Goal: Task Accomplishment & Management: Complete application form

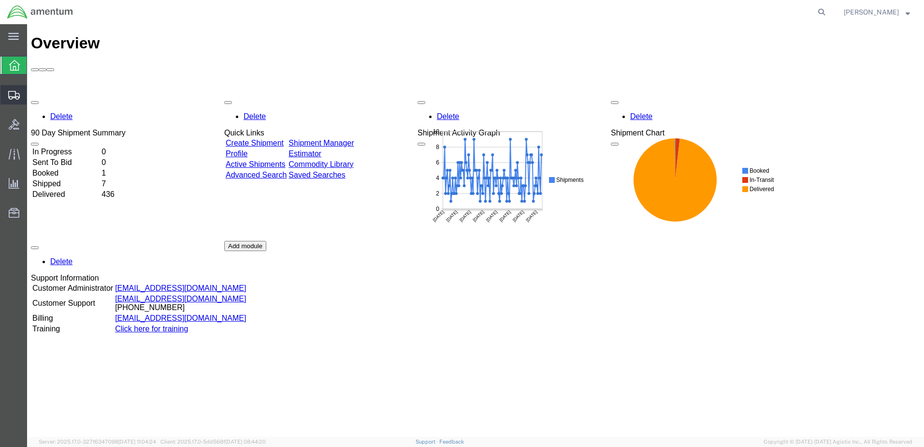
click at [0, 0] on span "Create Shipment" at bounding box center [0, 0] width 0 height 0
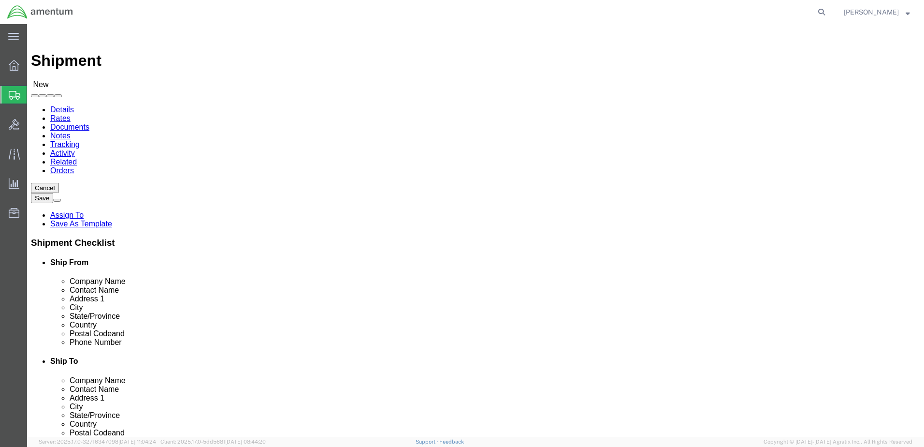
select select
click input "text"
type input "[PERSON_NAME]"
click p "- AMENTUM SERVICES - ([PERSON_NAME]) [STREET_ADDRESS][PERSON_NAME]"
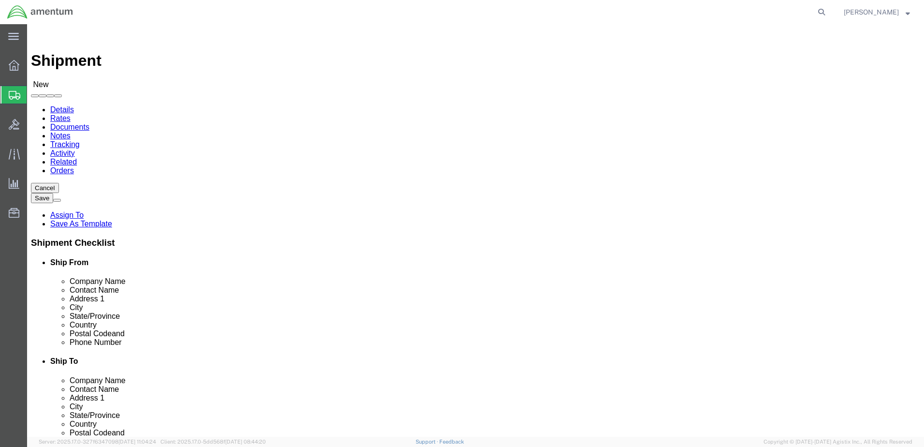
select select "FL"
type input "[PERSON_NAME]"
click input "text"
type input "[PERSON_NAME]"
click input "text"
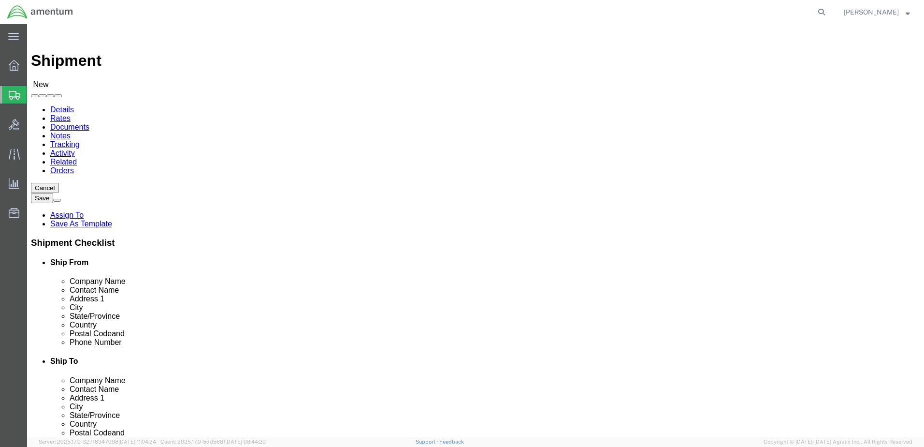
click input "Amentum Services, INC"
type input "Amentum Services, INC"
click label "Address 2"
click input "text"
type input "[STREET_ADDRESS][PERSON_NAME]"
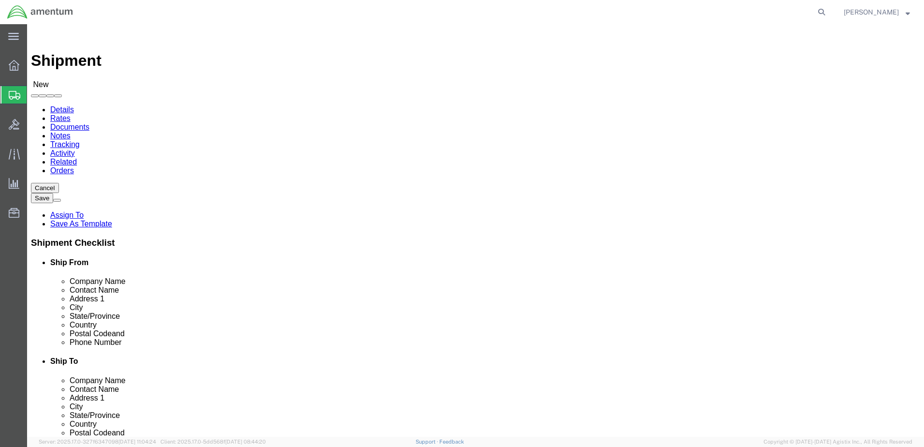
click input "text"
type input "s"
type input "Ste. 200"
click input "text"
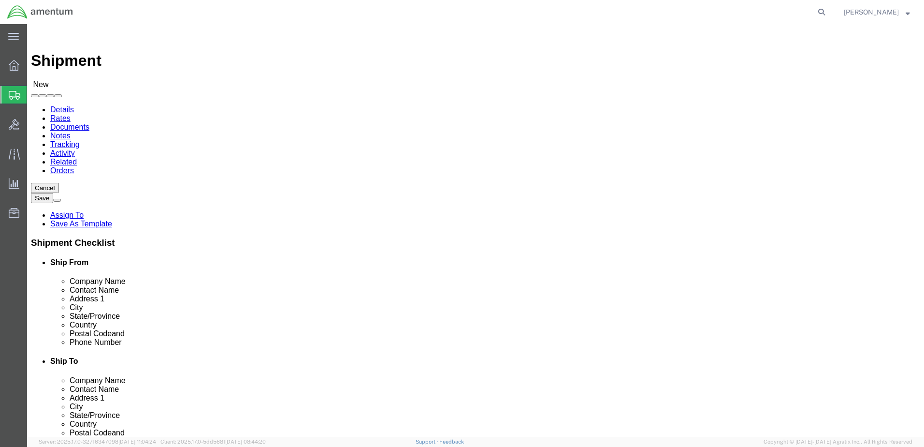
type input "Ger"
click div "City Ger Ger - Amentum - ([PERSON_NAME]) [STREET_ADDRESS][PERSON_NAME] - Amentu…"
click input "text"
paste input "[PERSON_NAME][EMAIL_ADDRESS][PERSON_NAME][DOMAIN_NAME]"
type input "[PERSON_NAME][EMAIL_ADDRESS][PERSON_NAME][DOMAIN_NAME]"
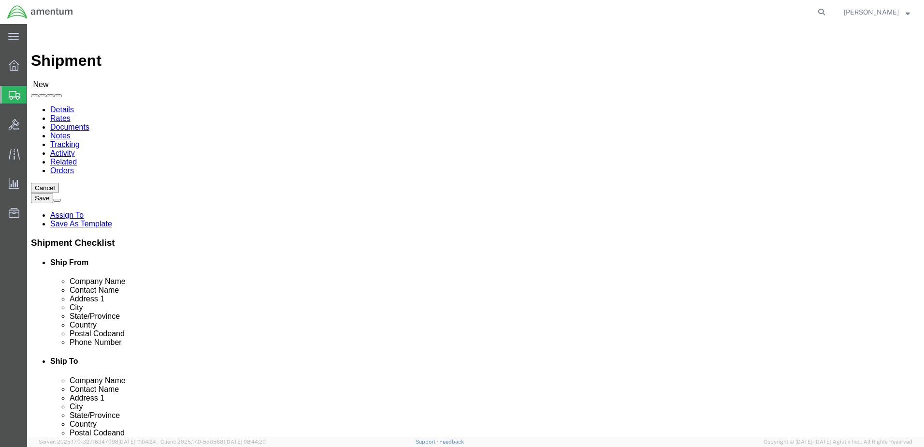
click input "Ger"
drag, startPoint x: 527, startPoint y: 257, endPoint x: 464, endPoint y: 259, distance: 62.9
click div "City Ger Ger"
paste input "[GEOGRAPHIC_DATA]"
type input "[GEOGRAPHIC_DATA]"
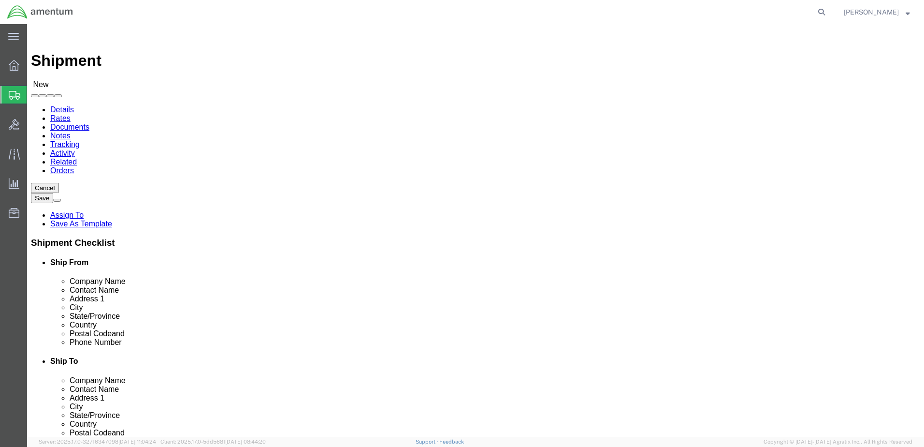
click label "Address 2"
click input "Postal Code"
type input "20876"
click input "text"
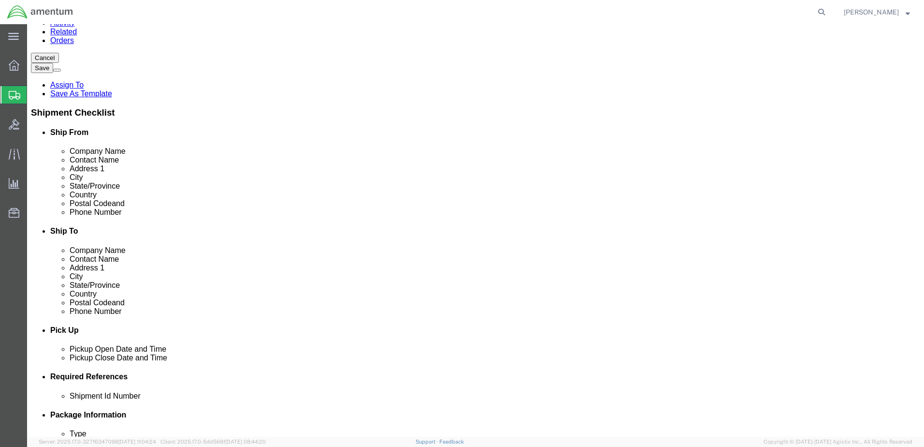
scroll to position [290, 0]
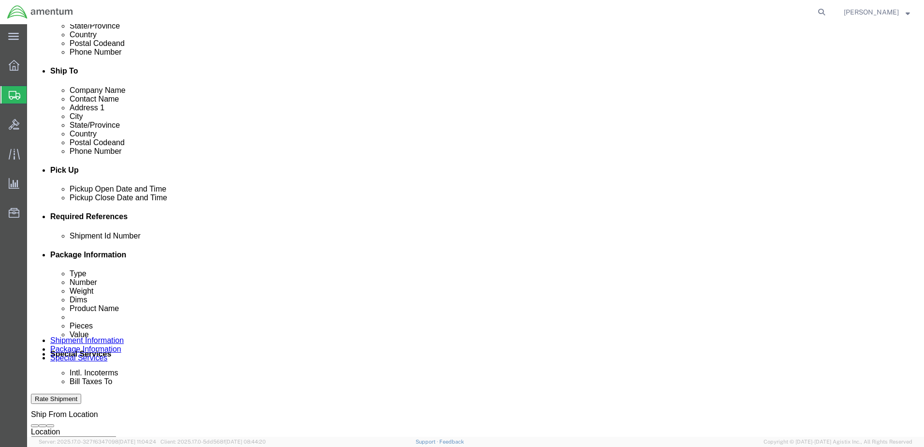
type input "[PHONE_NUMBER]"
click button "Add reference"
click div "[DATE] 1:00 PM"
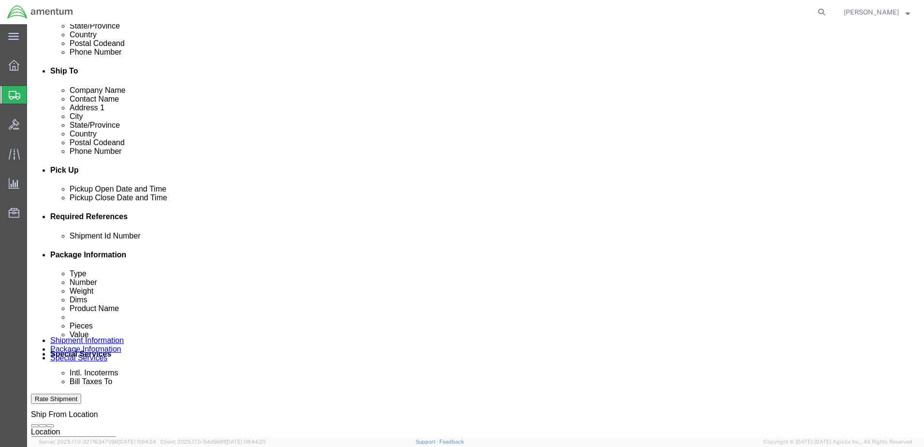
type input "3:00 PM"
click button "Apply"
click div
click input "4:00 PM"
type input "7:00 am"
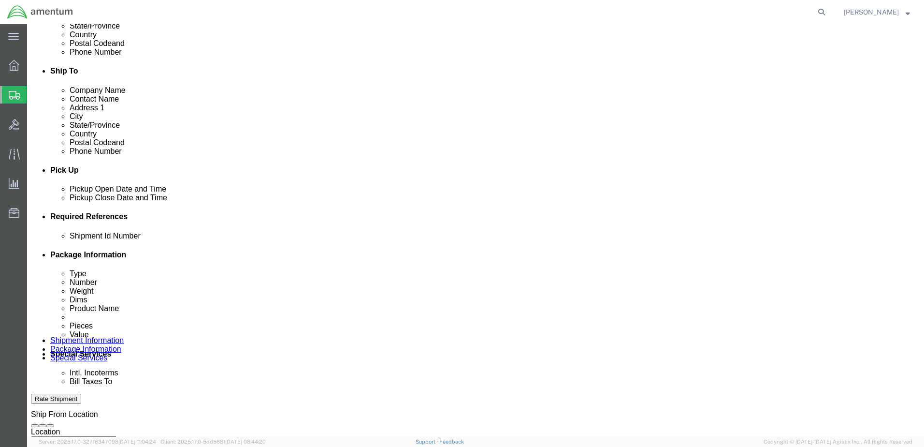
click button "Apply"
click div
type input "3:00 pm"
click button "Apply"
click select "Select Account Type Activity ID Airline Appointment Number ASN Batch Request # …"
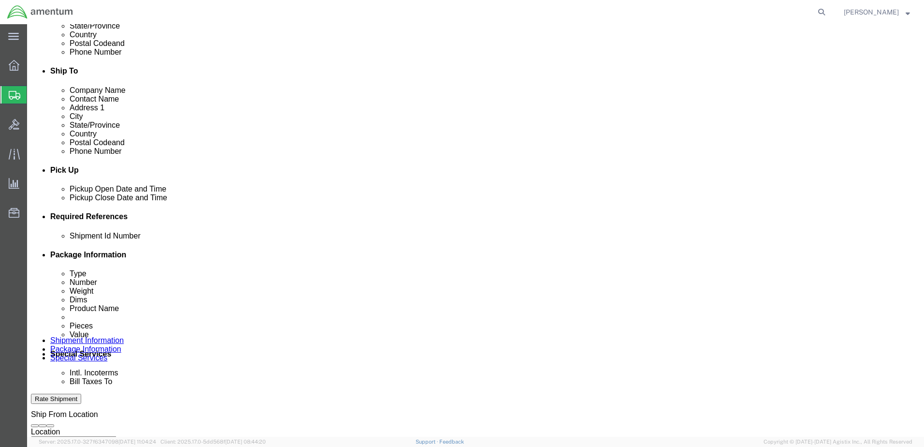
select select "DEPT"
click select "Select Account Type Activity ID Airline Appointment Number ASN Batch Request # …"
select select "PROJNUM"
click select "Select Account Type Activity ID Airline Appointment Number ASN Batch Request # …"
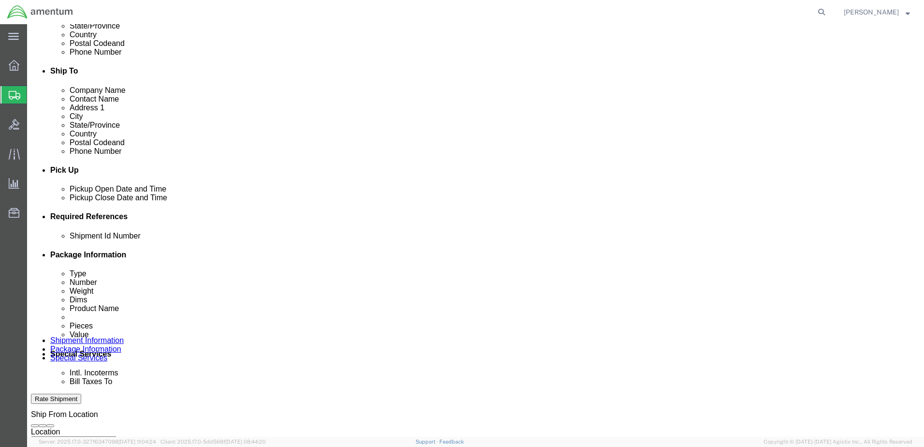
click select "Select Account Type Activity ID Airline Appointment Number ASN Batch Request # …"
select select "PCKSLIP"
click select "Select Account Type Activity ID Airline Appointment Number ASN Batch Request # …"
click input "text"
type input "6000"
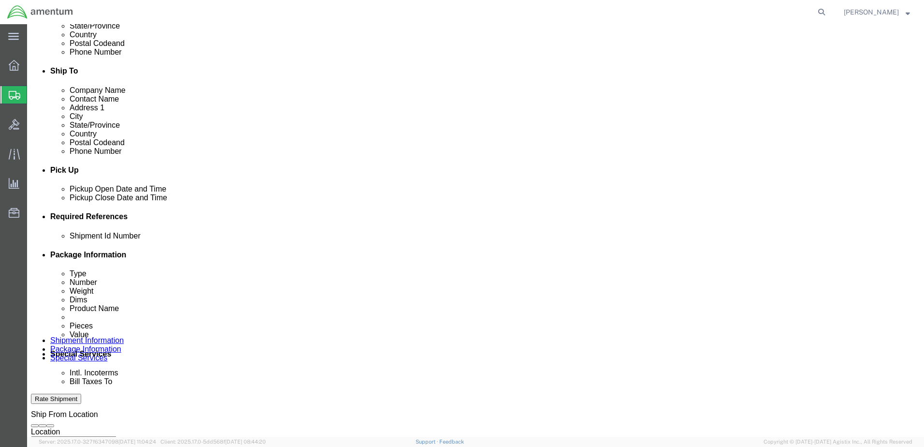
click input "text"
type input "t"
type input "T44"
click input "text"
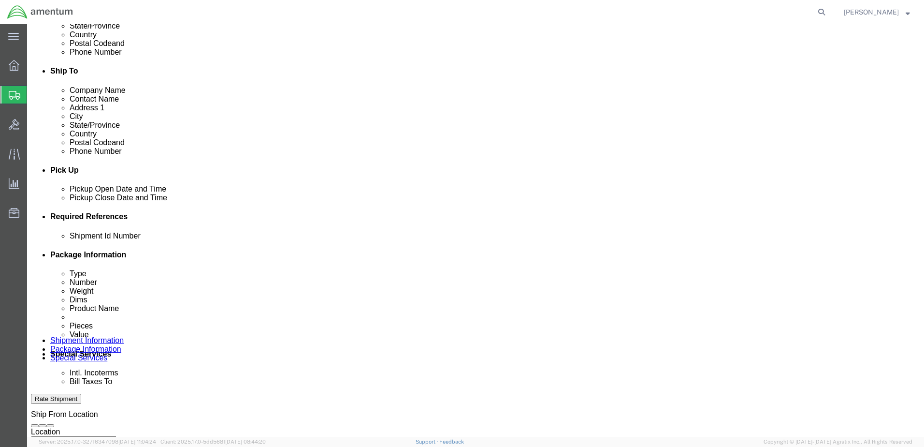
type input "6097.5.000.00.F.00.0.000W.000"
click div "Shipment Id Number 6000 Select Account Type Activity ID Airline Appointment Num…"
click input "text"
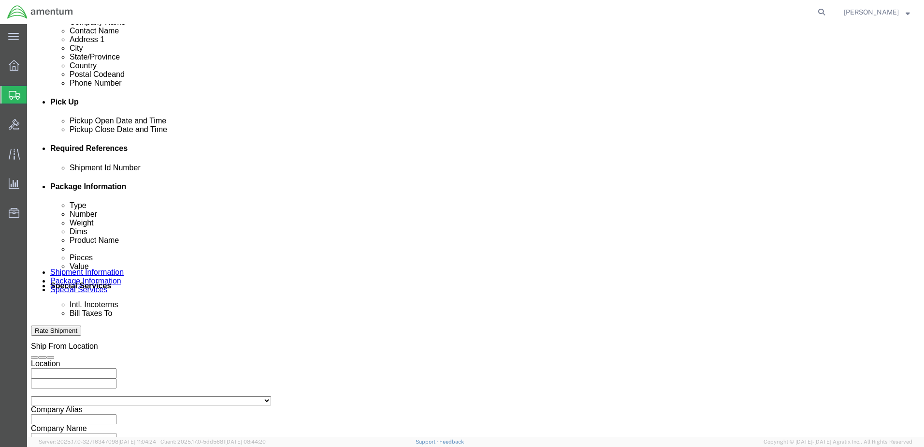
scroll to position [436, 0]
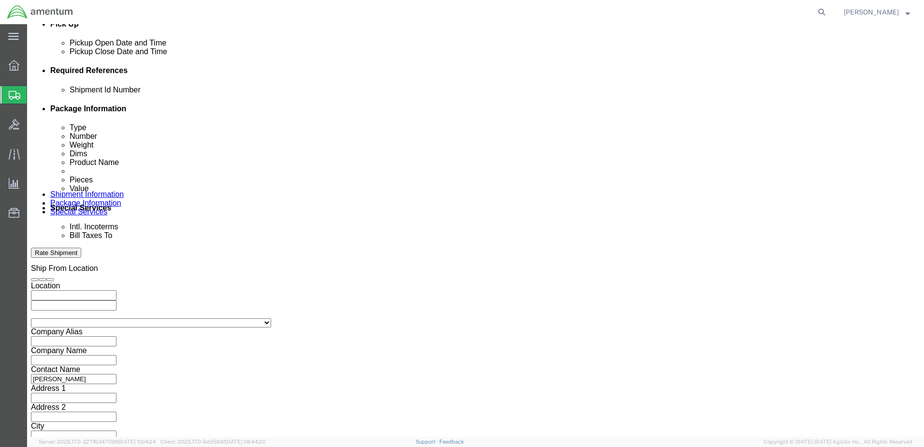
type input "157287"
click button "Continue"
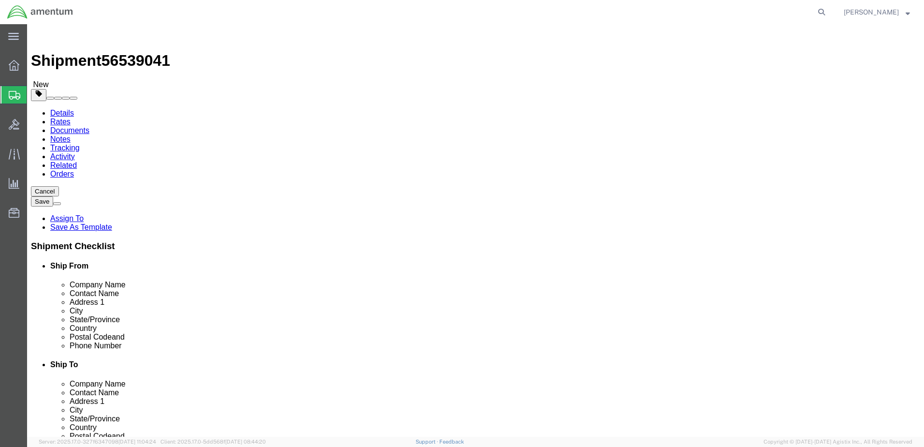
click select "Select BCK Boxes Bale(s) Basket(s) Bolt(s) Bottle(s) Buckets Bulk Bundle(s) Can…"
select select "ENV"
click select "Select BCK Boxes Bale(s) Basket(s) Bolt(s) Bottle(s) Buckets Bulk Bundle(s) Can…"
type input "9.50"
type input "12.50"
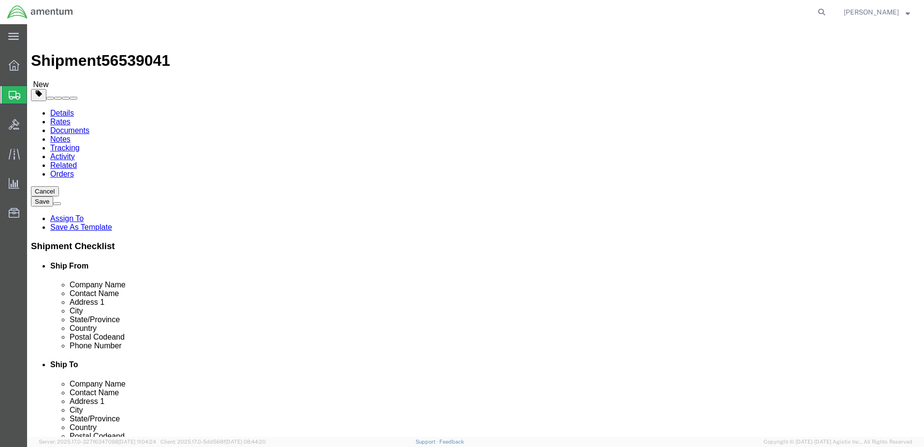
type input "0.25"
type input "1"
click link "Add Content"
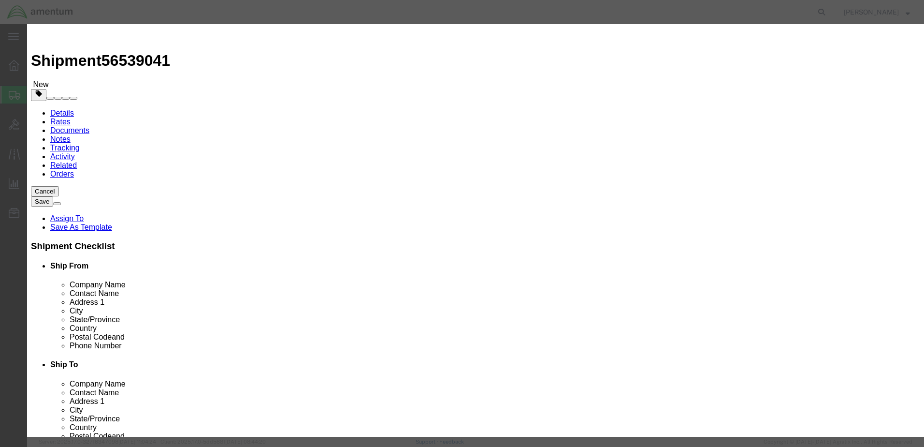
click input "text"
type input "PAPERWORK"
type input "2000"
drag, startPoint x: 296, startPoint y: 91, endPoint x: 279, endPoint y: 91, distance: 16.9
click div "0"
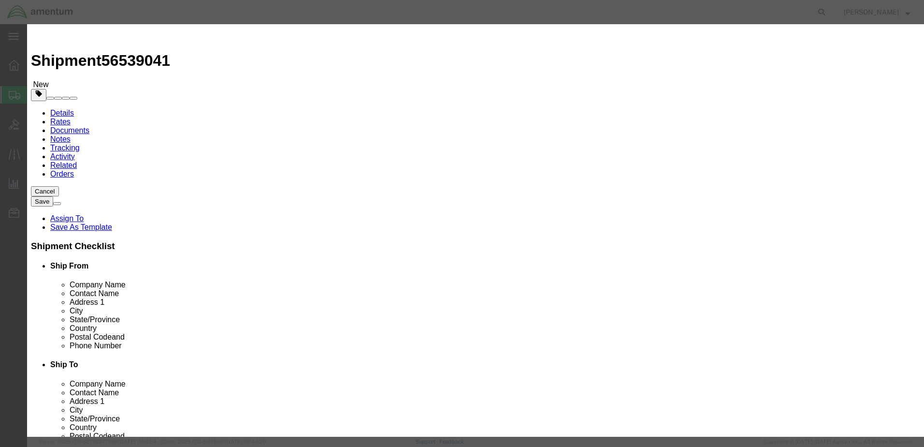
type input "1"
type input "5"
drag, startPoint x: 198, startPoint y: 98, endPoint x: 245, endPoint y: 105, distance: 47.9
click div "Pieces 5 Select Bag Barrels 100Board Feet Bottle Box Blister Pack Carats Can Ca…"
drag, startPoint x: 317, startPoint y: 111, endPoint x: 238, endPoint y: 116, distance: 78.9
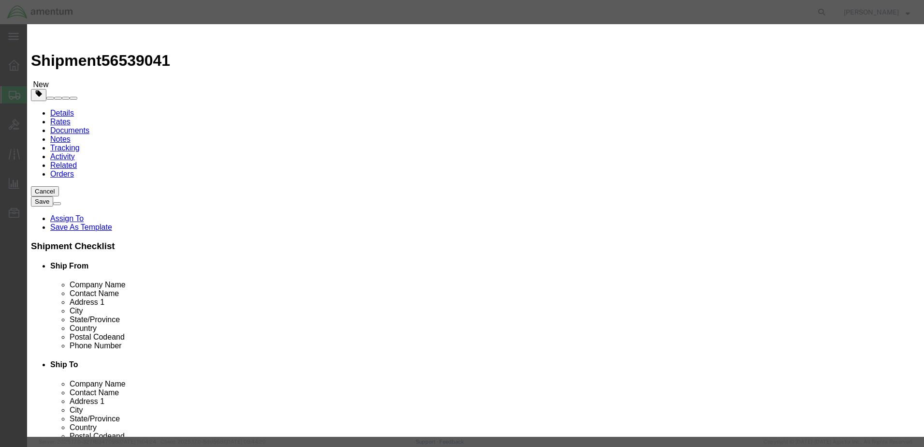
click div "Total Value 10000 Select ADP AED AFN ALL AMD AOA ARS ATS AUD AWG AZN BAM BBD BD…"
type input "1000"
click button "Save & Close"
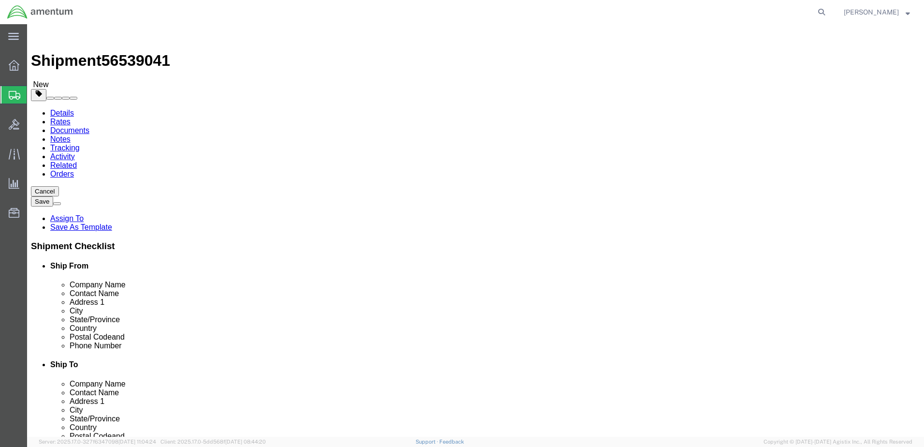
click button "Rate Shipment"
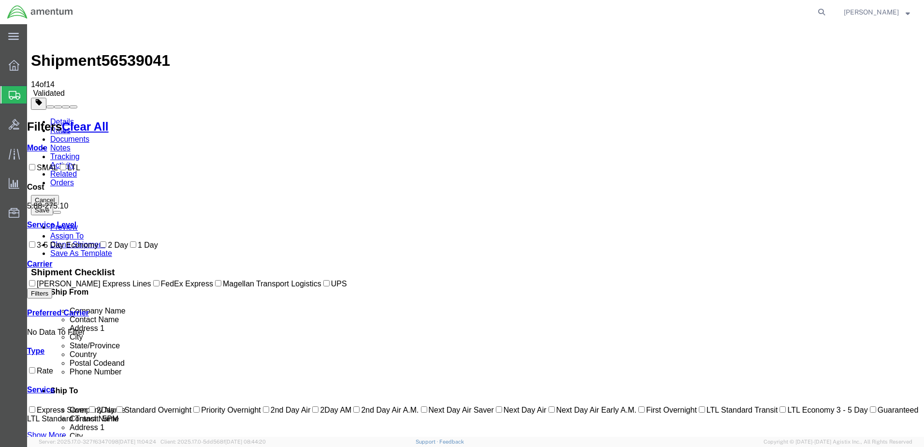
checkbox input "true"
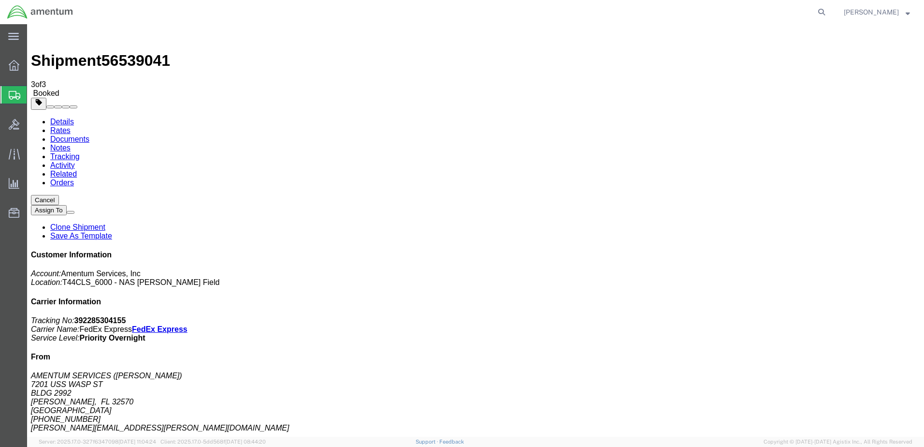
drag, startPoint x: 105, startPoint y: 152, endPoint x: 632, endPoint y: 245, distance: 534.9
click at [60, 117] on link "Details" at bounding box center [62, 121] width 24 height 8
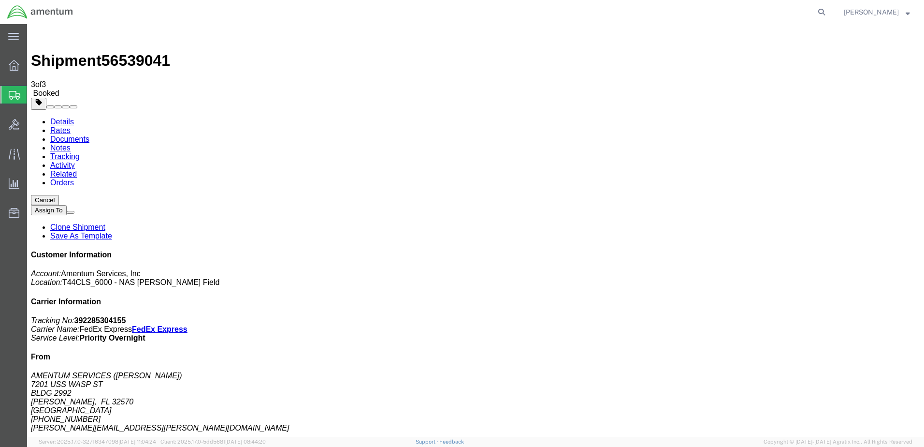
click link "Details"
click at [0, 0] on span "Create Shipment" at bounding box center [0, 0] width 0 height 0
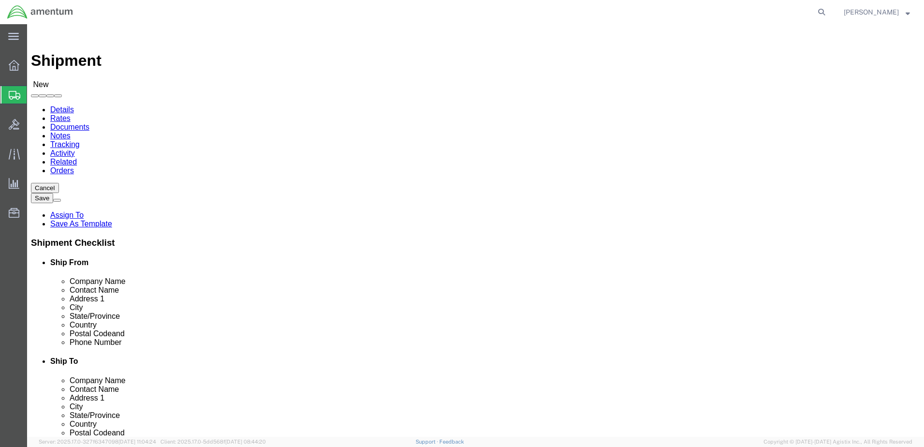
click input "text"
type input "[PERSON_NAME]"
click p "- AMENTUM SERVICES - ([PERSON_NAME]) [STREET_ADDRESS][PERSON_NAME]"
select select "FL"
type input "[PERSON_NAME]"
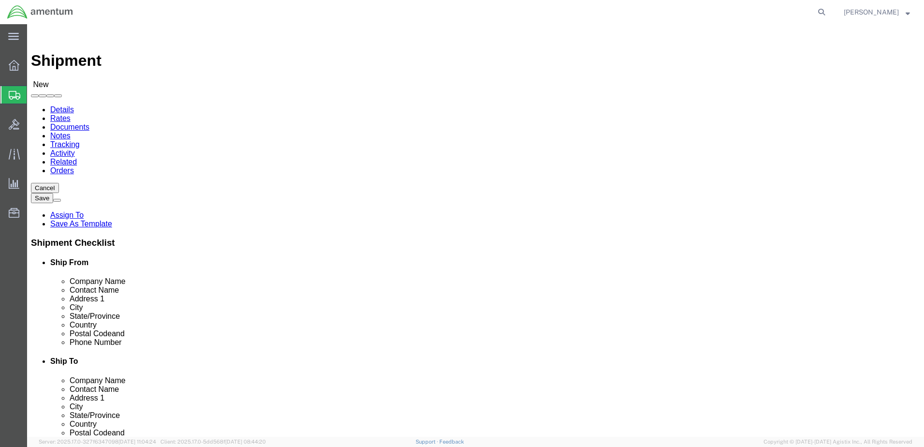
click input "text"
type input "POTTER"
click p "- AMENTUM SERVICE, INC - ([PERSON_NAME]) [STREET_ADDRESS][US_STATE]"
select select "VA"
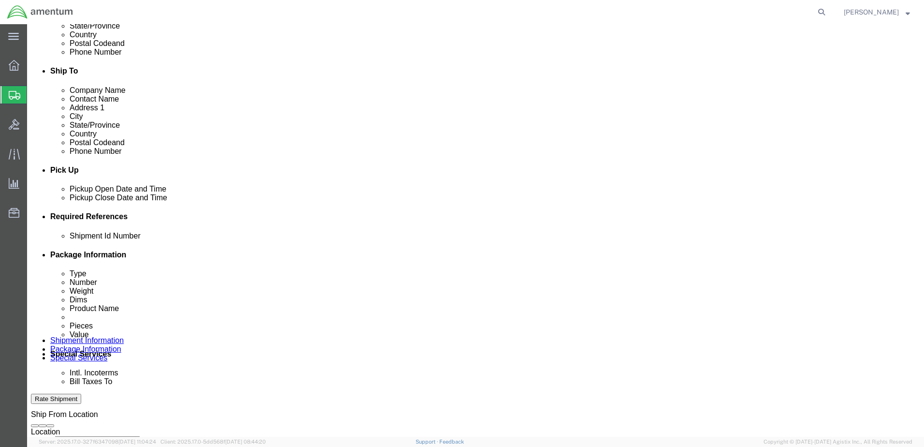
type input "[PERSON_NAME]"
click button "Add reference"
click div "[DATE] 1:00 PM"
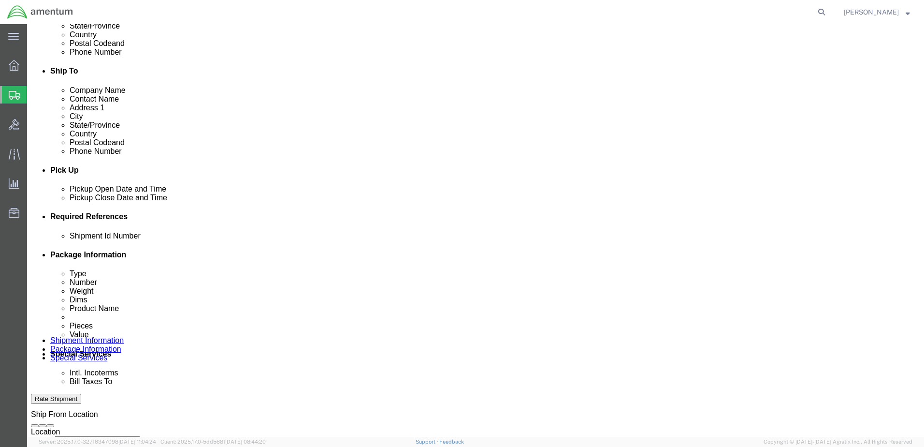
type input "3:00 PM"
click button "Apply"
click div
click input "4:00 PM"
type input "7:00 PM"
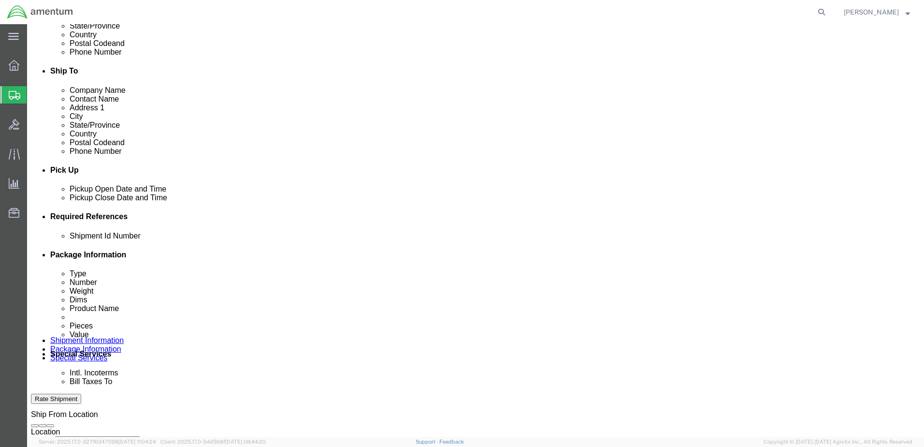
type input "7:00 AM"
click button "Apply"
click div
type input "3:00 PM"
click button "Apply"
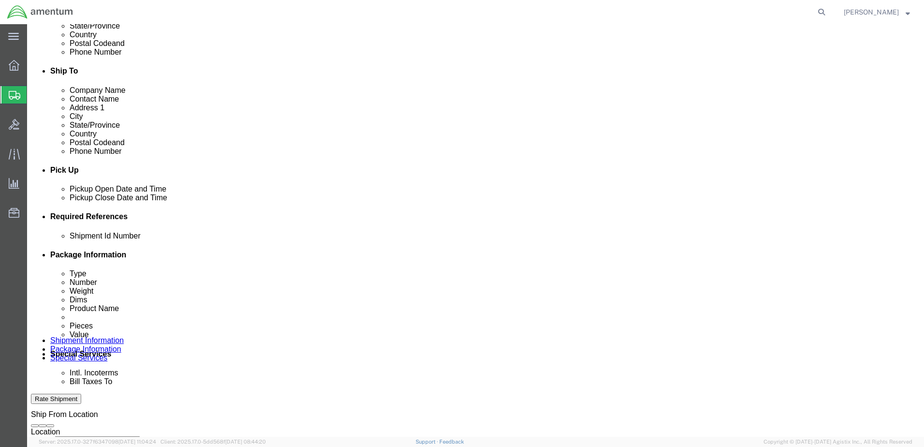
drag, startPoint x: 66, startPoint y: 322, endPoint x: 77, endPoint y: 314, distance: 13.8
click select "Select Account Type Activity ID Airline Appointment Number ASN Batch Request # …"
select select "DEPT"
click select "Select Account Type Activity ID Airline Appointment Number ASN Batch Request # …"
click input "text"
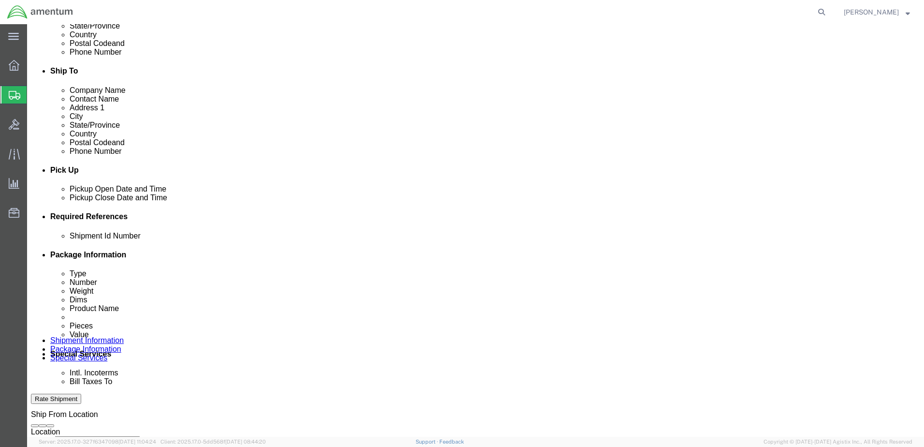
scroll to position [436, 0]
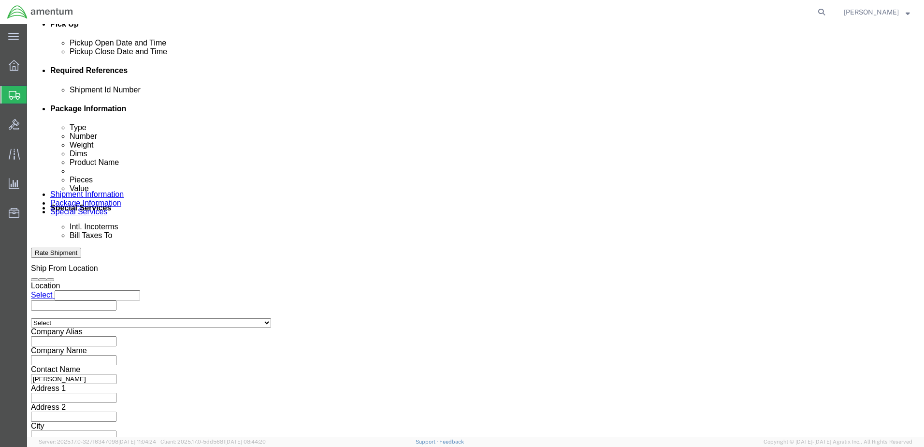
click input "text"
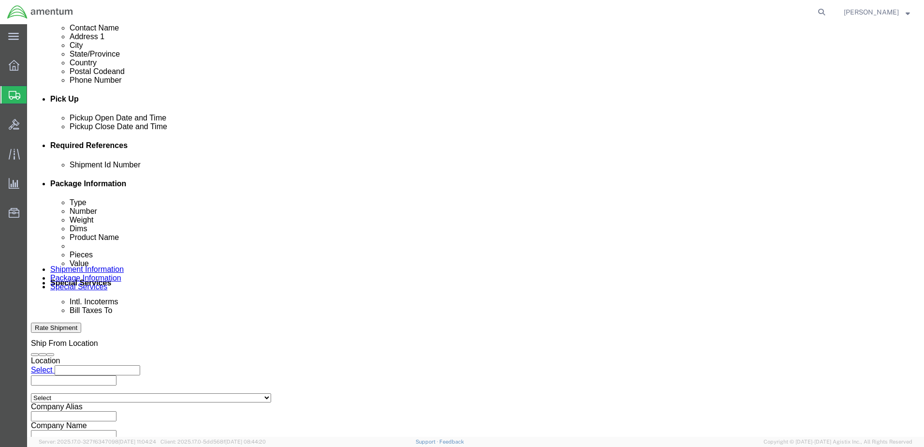
scroll to position [291, 0]
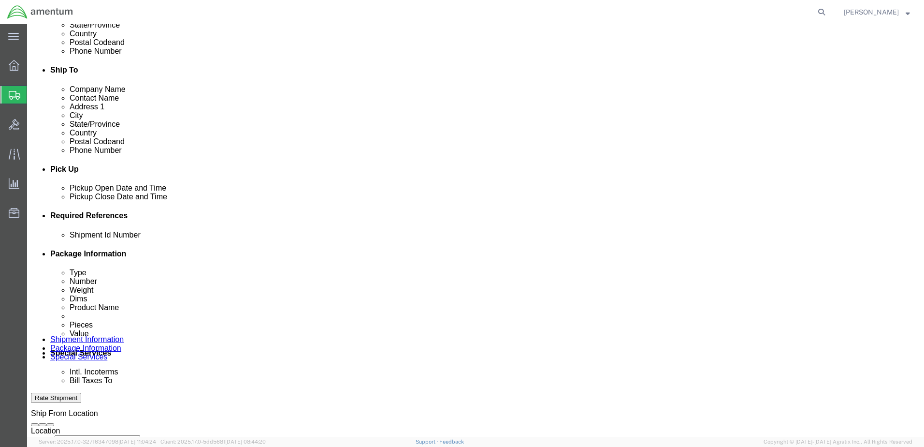
click select "Select Account Type Activity ID Airline Appointment Number ASN Batch Request # …"
select select "PROJNUM"
click select "Select Account Type Activity ID Airline Appointment Number ASN Batch Request # …"
select select "PCKSLIP"
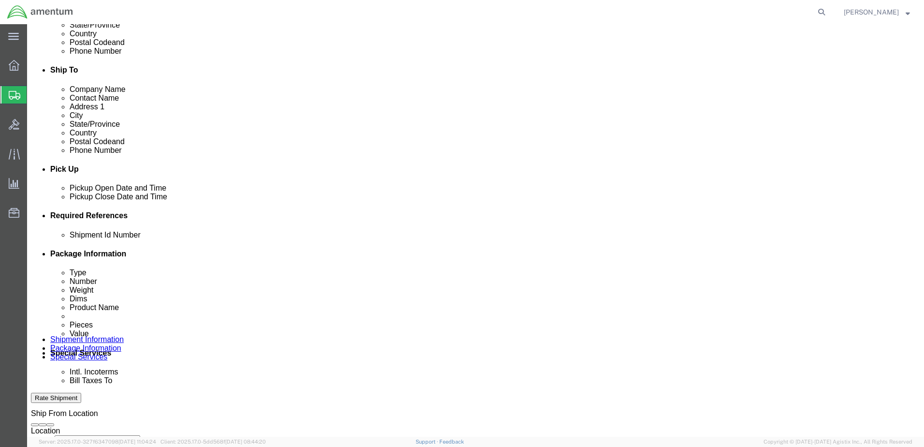
click select "Select Account Type Activity ID Airline Appointment Number ASN Batch Request # …"
click input "text"
type input "6000"
click input "text"
type input "T44"
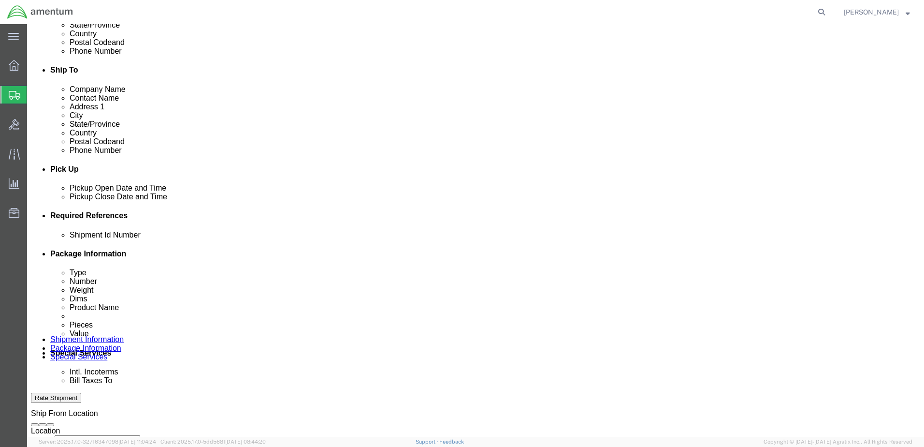
click input "text"
type input "6097.5.034.01.C.FS.0.23O.E00"
click input "text"
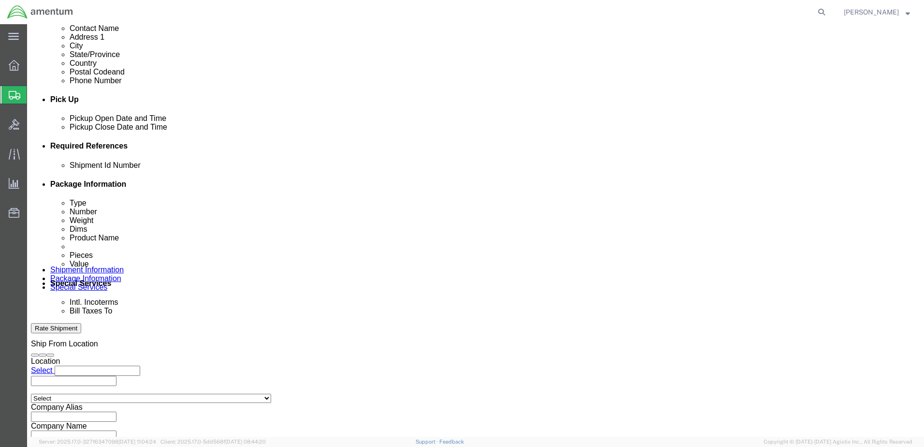
scroll to position [436, 0]
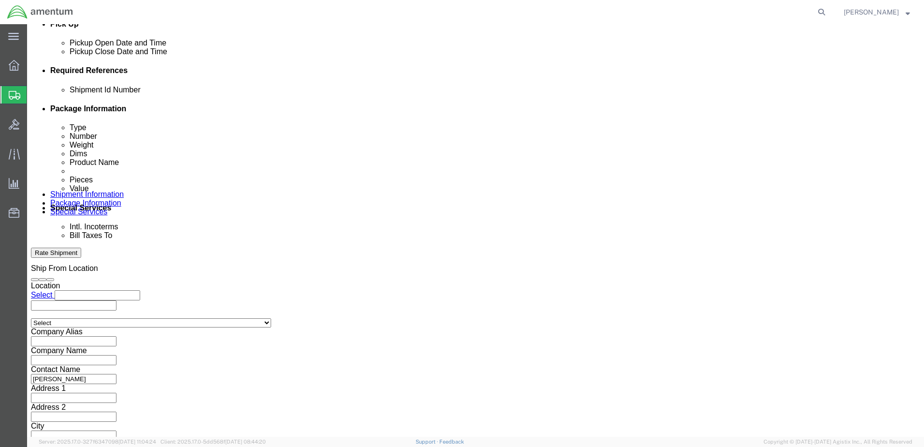
type input "157286"
click button "Continue"
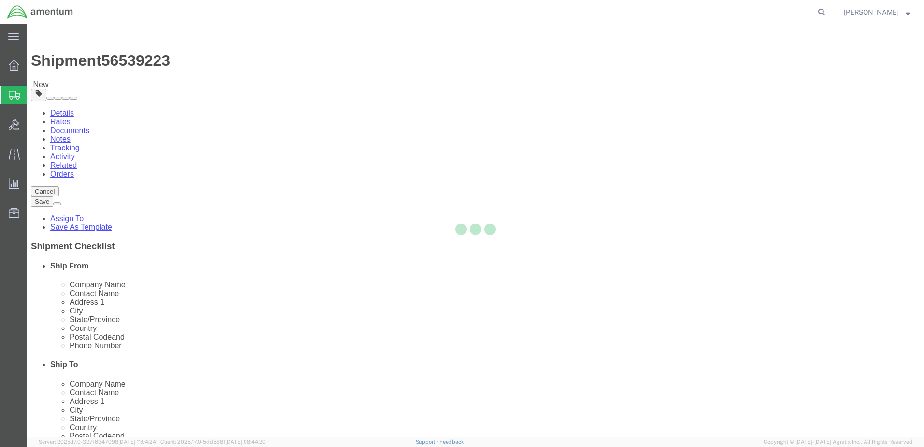
select select "CBOX"
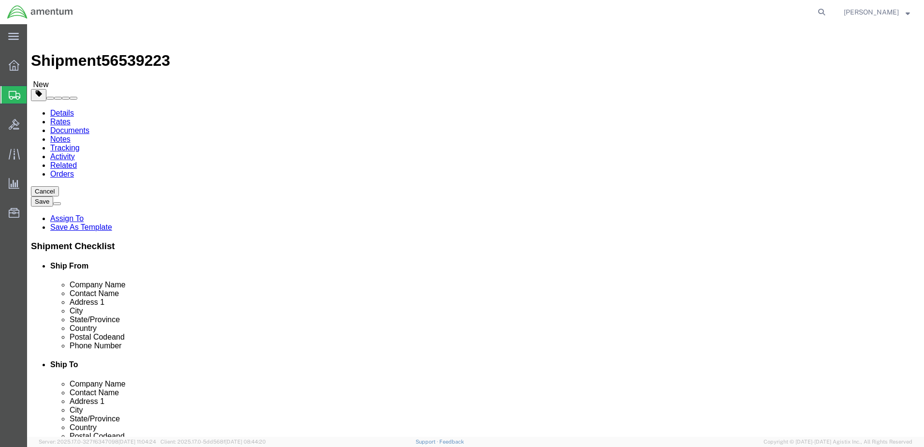
click input "text"
type input "15"
type input "12"
click input "0.00"
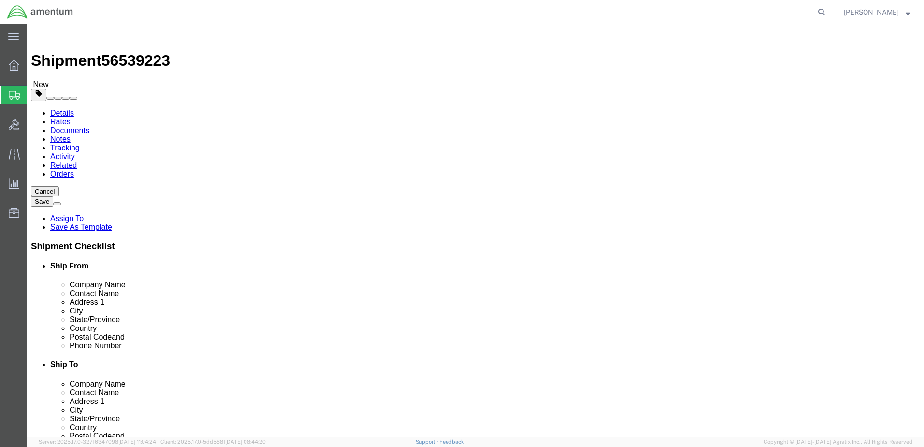
type input "16.00"
click link "Add Content"
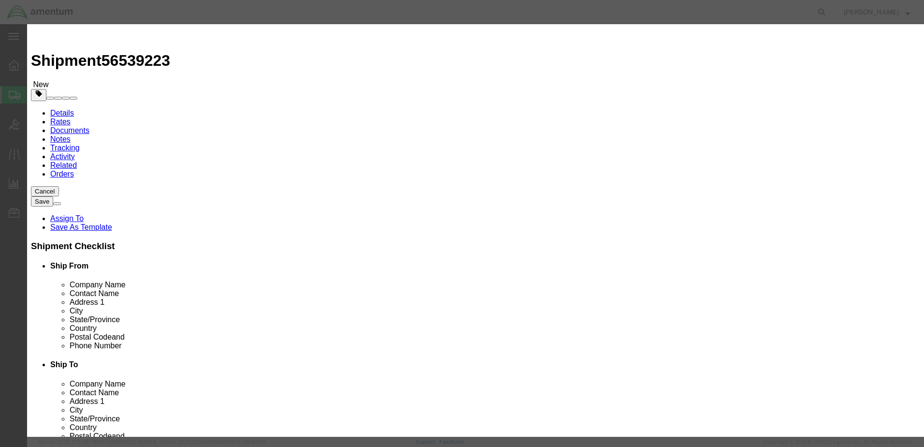
click input "text"
type input "A/C PARTS"
click div "Commodity library"
drag, startPoint x: 298, startPoint y: 92, endPoint x: 255, endPoint y: 95, distance: 43.6
click div "Pieces 0 Select Bag Barrels 100Board Feet Bottle Box Blister Pack Carats Can Ca…"
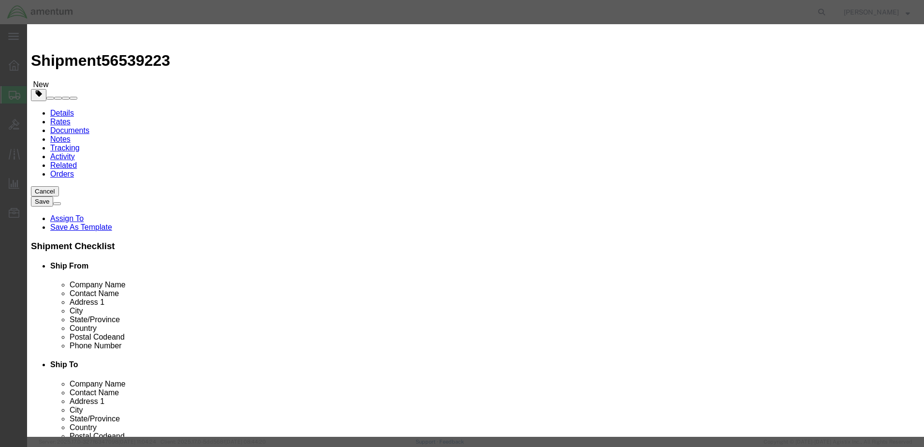
type input "2"
click input "text"
type input "5000"
click button "Save & Close"
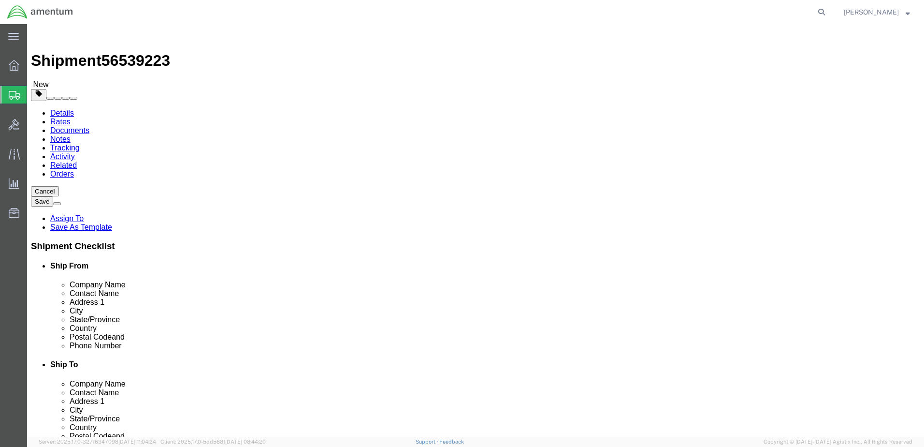
click button "Rate Shipment"
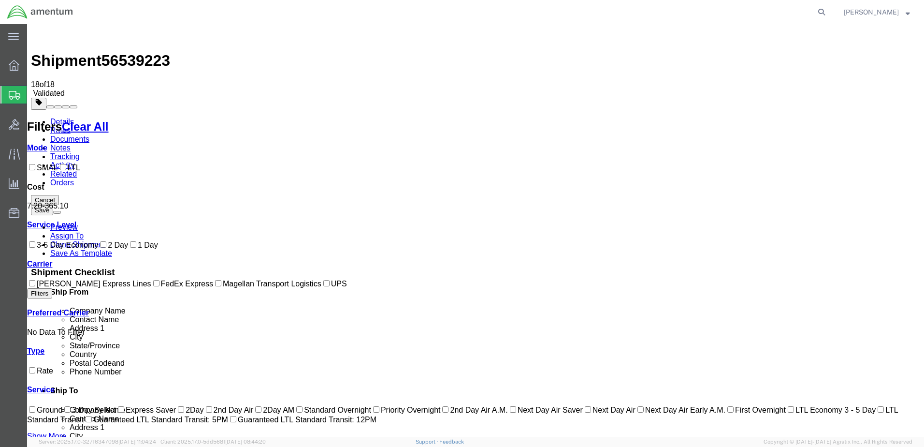
checkbox input "true"
